Goal: Task Accomplishment & Management: Manage account settings

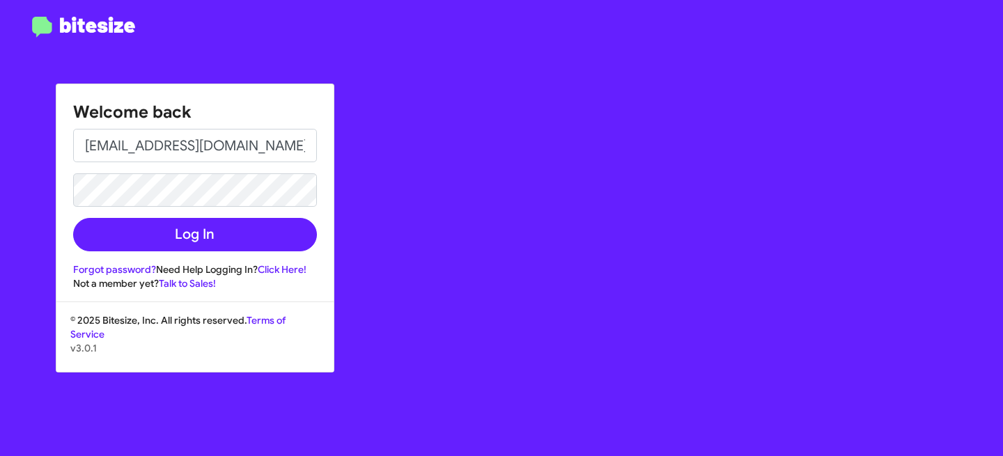
type input "[EMAIL_ADDRESS][DOMAIN_NAME]"
click at [73, 218] on button "Log In" at bounding box center [195, 234] width 244 height 33
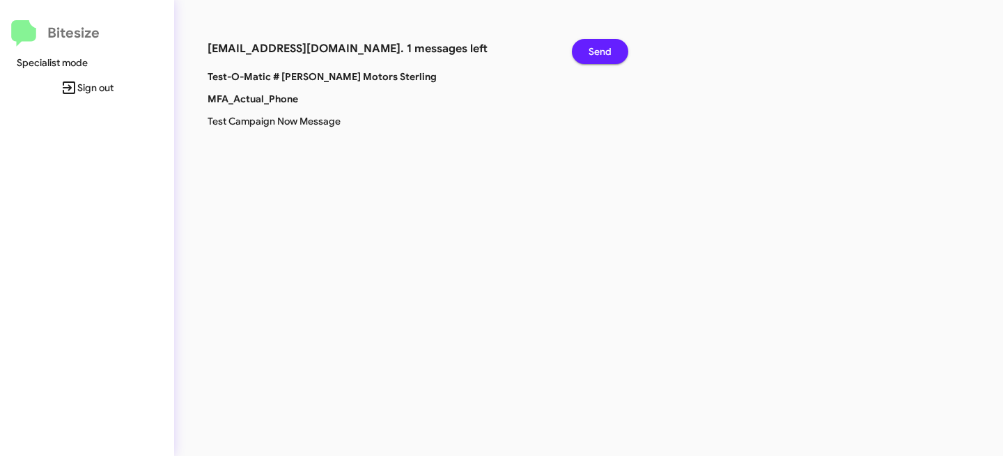
click at [615, 51] on button "Send" at bounding box center [600, 51] width 56 height 25
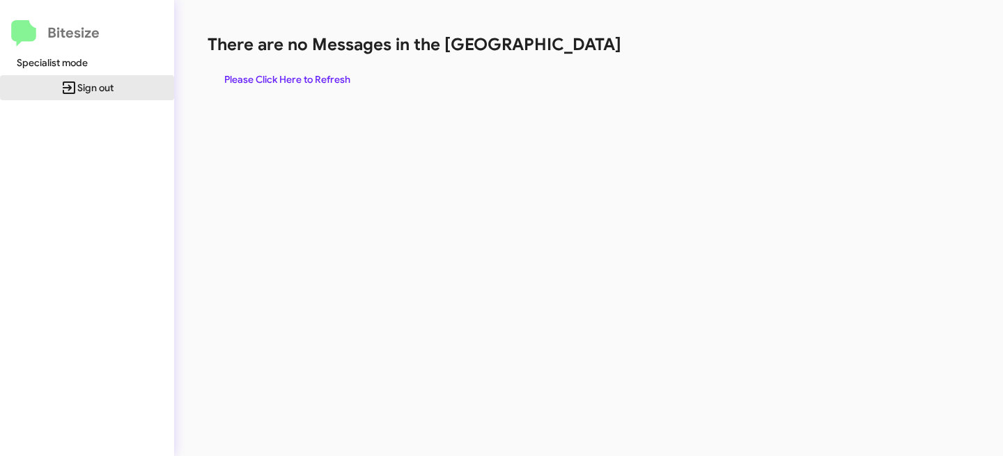
click at [81, 91] on span "Sign out" at bounding box center [87, 87] width 152 height 25
